Goal: Navigation & Orientation: Find specific page/section

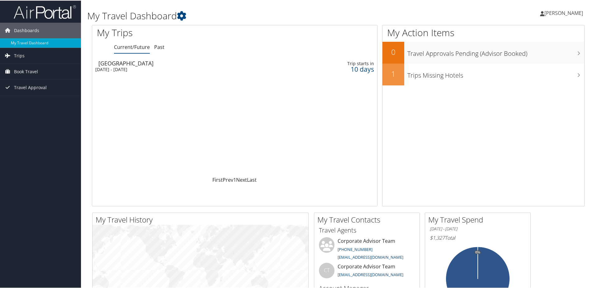
click at [567, 12] on span "[PERSON_NAME]" at bounding box center [563, 12] width 39 height 7
click at [526, 56] on link "View Travel Profile" at bounding box center [546, 55] width 69 height 11
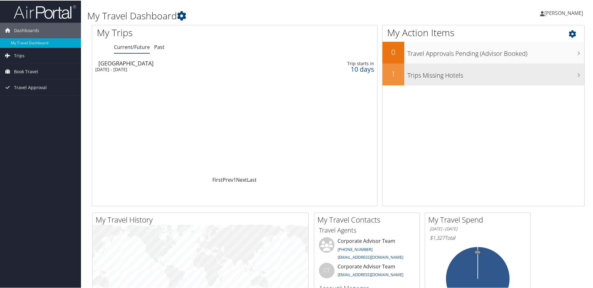
click at [577, 76] on icon at bounding box center [578, 74] width 3 height 5
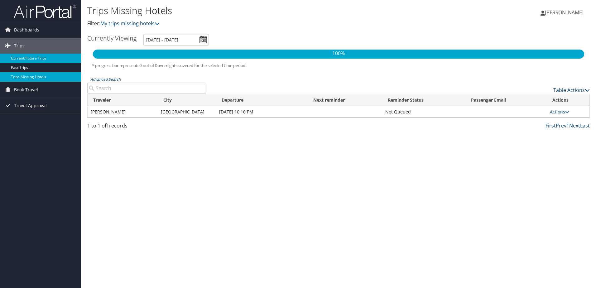
click at [15, 57] on link "Current/Future Trips" at bounding box center [40, 58] width 81 height 9
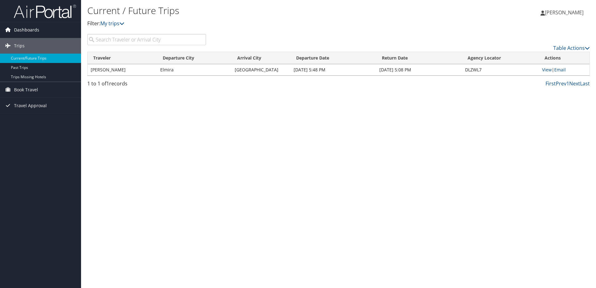
click at [19, 30] on span "Dashboards" at bounding box center [26, 30] width 25 height 16
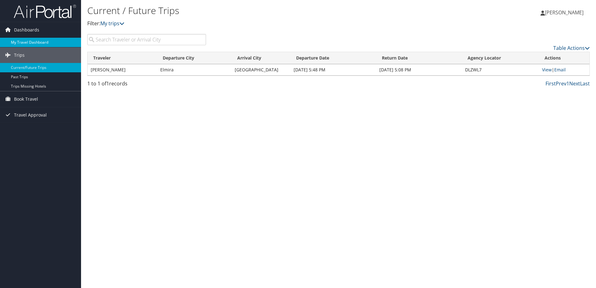
click at [19, 42] on link "My Travel Dashboard" at bounding box center [40, 42] width 81 height 9
